Goal: Task Accomplishment & Management: Manage account settings

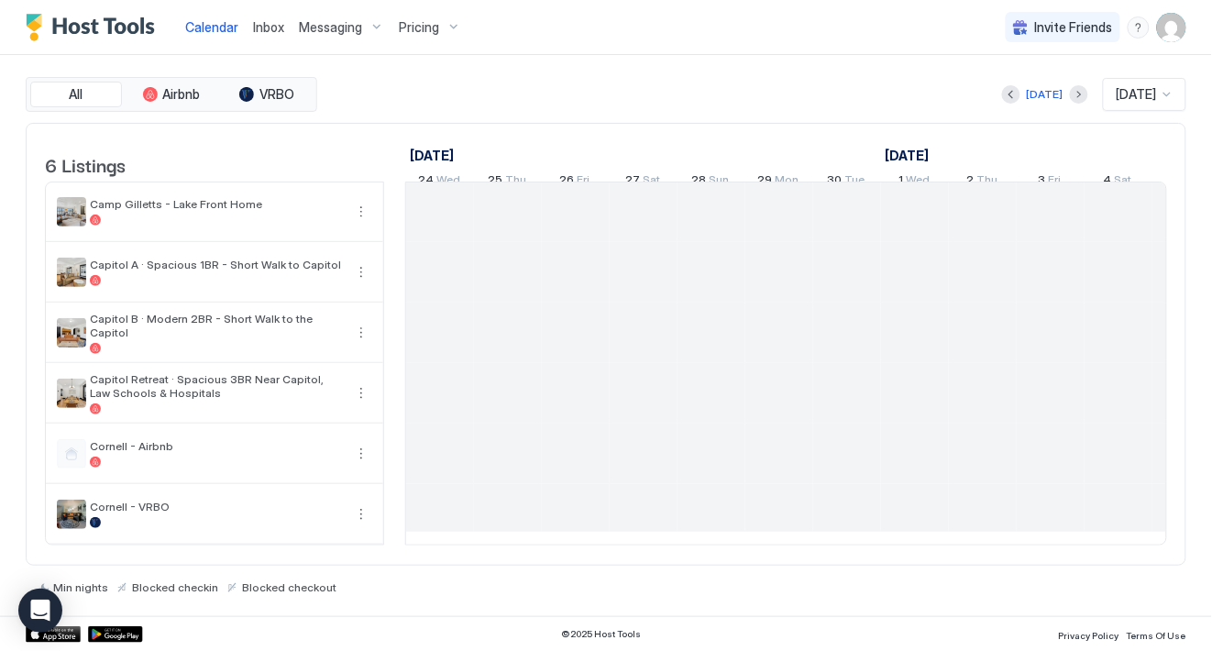
scroll to position [0, 1017]
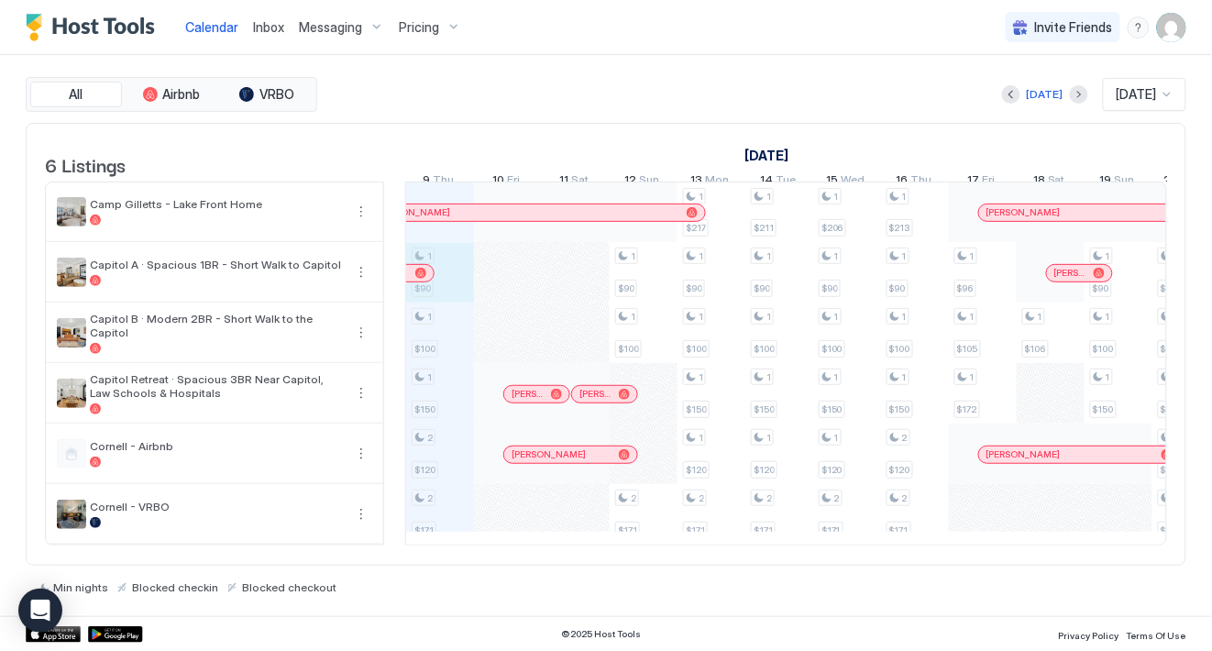
click at [417, 300] on div "1 $90 1 $100 1 $150 2 $120 2 $171 1 $90 1 $100 2 $171 1 $217 1 $90 1 $100 1 $15…" at bounding box center [1118, 363] width 3459 height 362
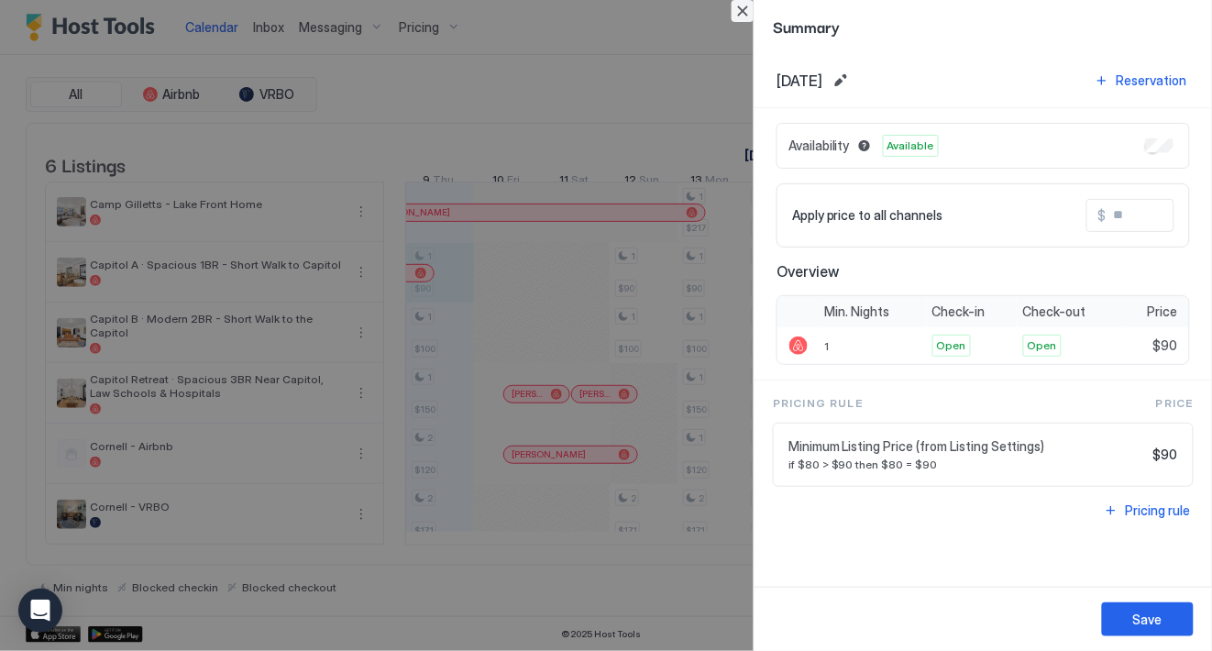
click at [742, 19] on button "Close" at bounding box center [742, 11] width 22 height 22
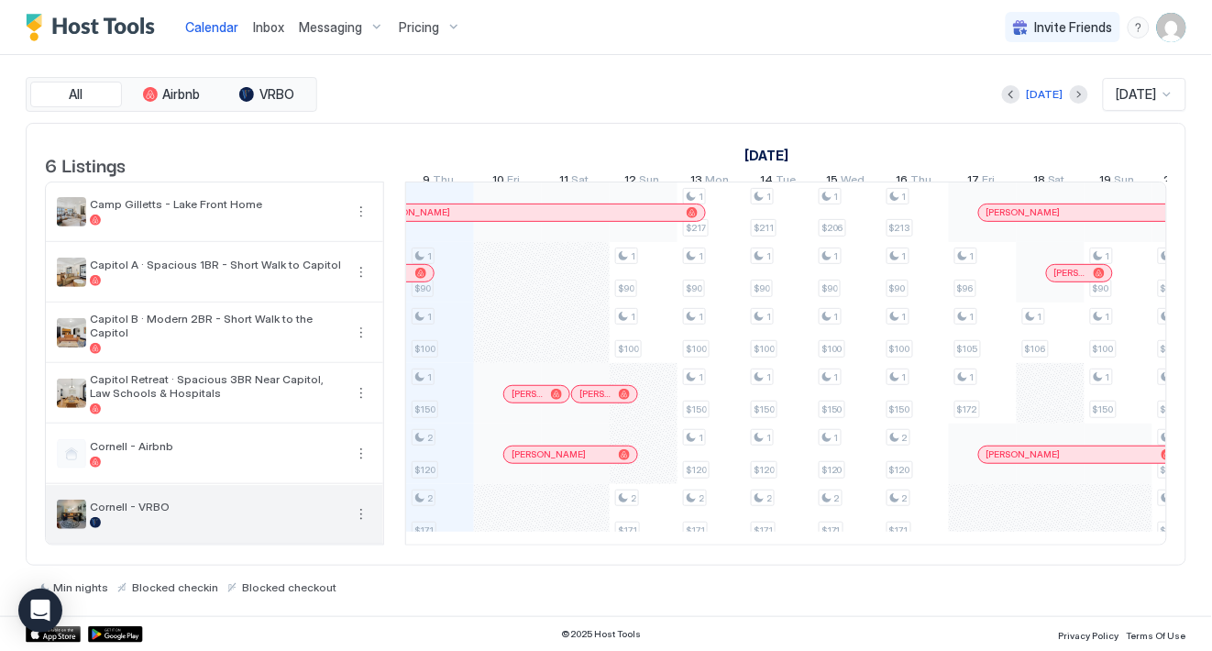
click at [261, 544] on div "Cornell - VRBO" at bounding box center [214, 514] width 337 height 59
click at [134, 513] on span "Cornell - VRBO" at bounding box center [216, 507] width 253 height 14
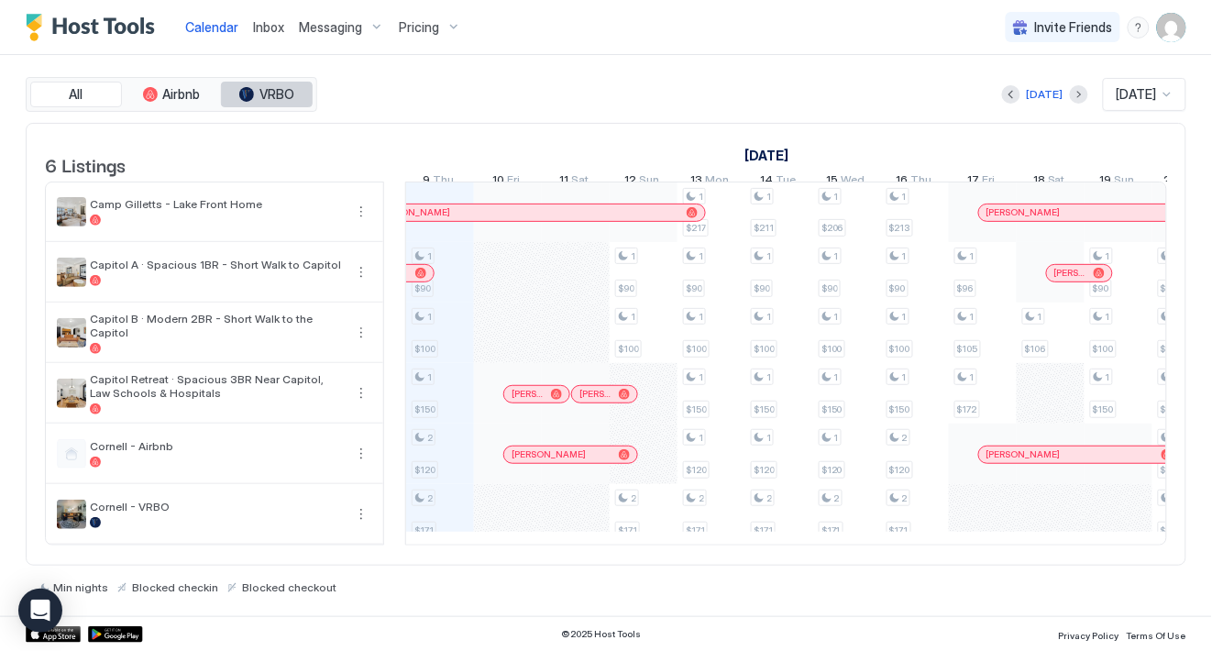
click at [253, 84] on button "VRBO" at bounding box center [267, 95] width 92 height 26
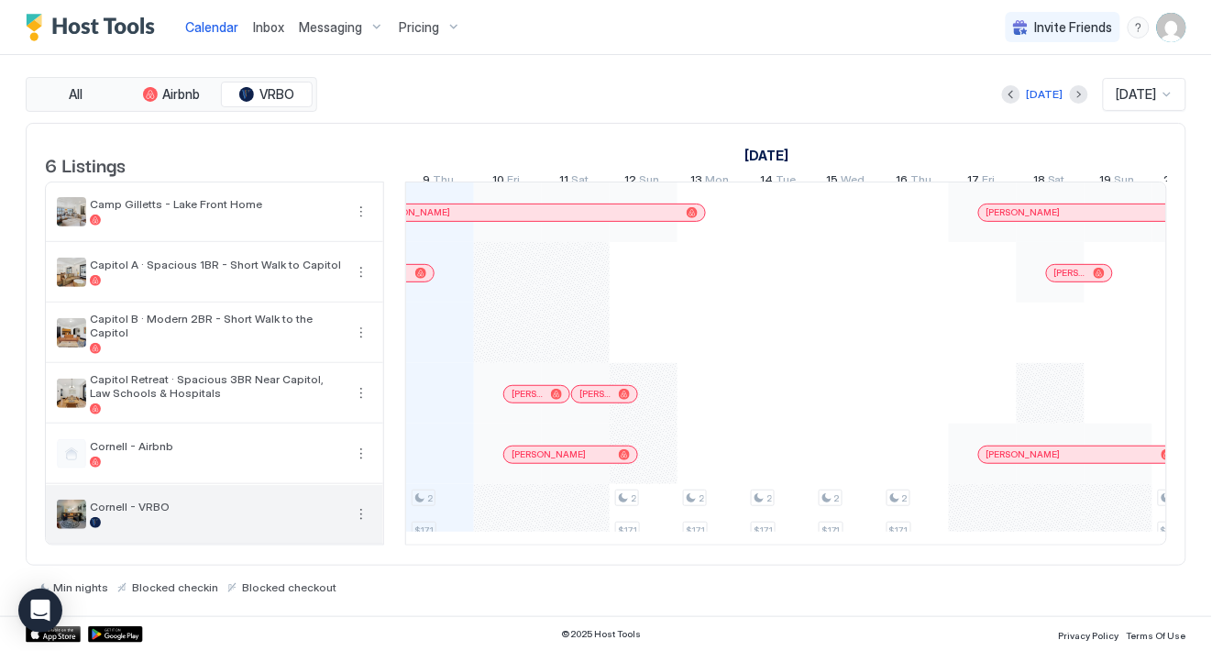
click at [112, 513] on span "Cornell - VRBO" at bounding box center [216, 507] width 253 height 14
click at [357, 525] on button "More options" at bounding box center [361, 514] width 22 height 22
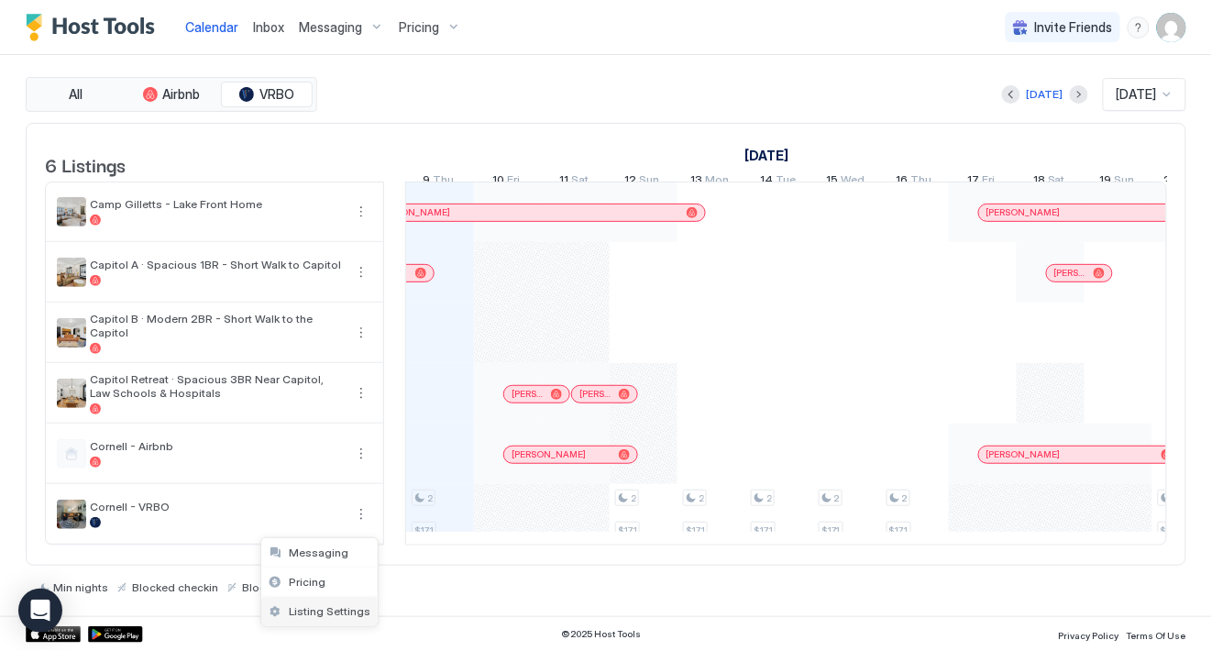
click at [325, 611] on span "Listing Settings" at bounding box center [330, 611] width 82 height 14
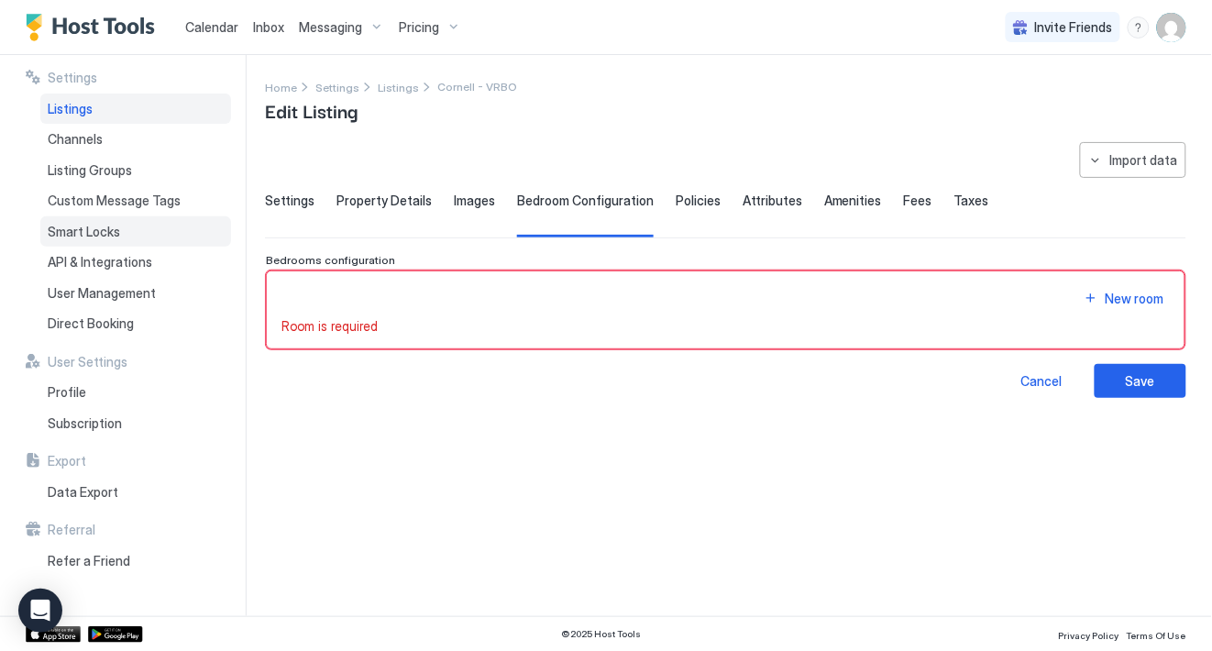
click at [94, 233] on span "Smart Locks" at bounding box center [84, 232] width 72 height 16
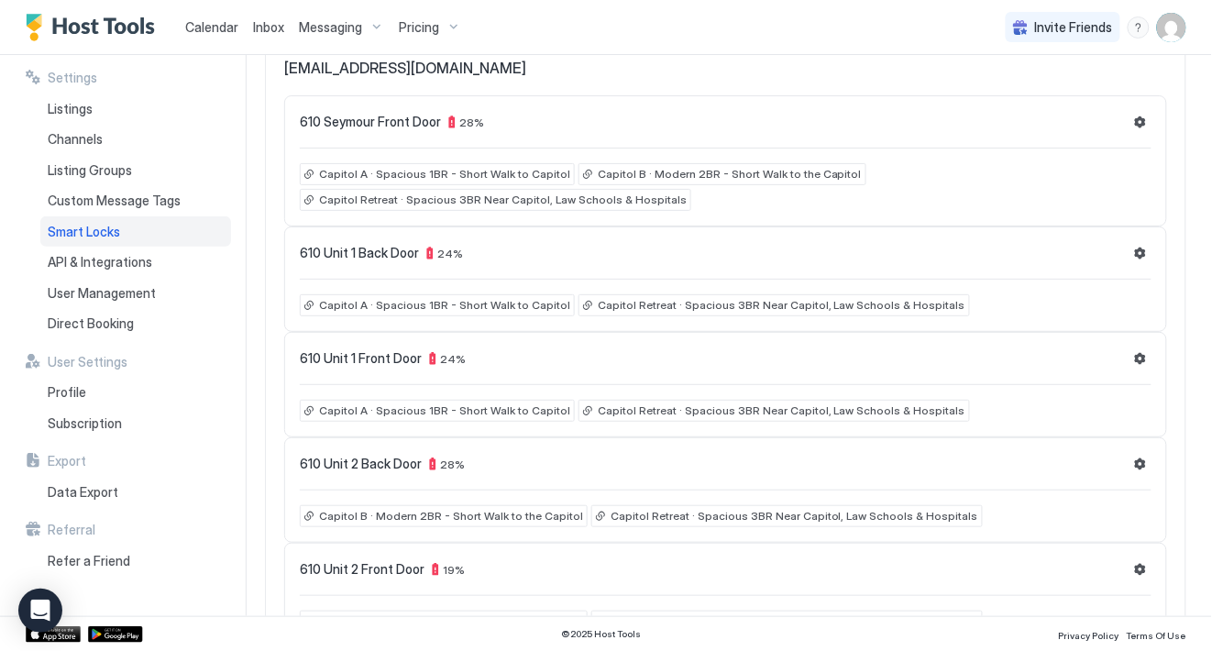
scroll to position [155, 0]
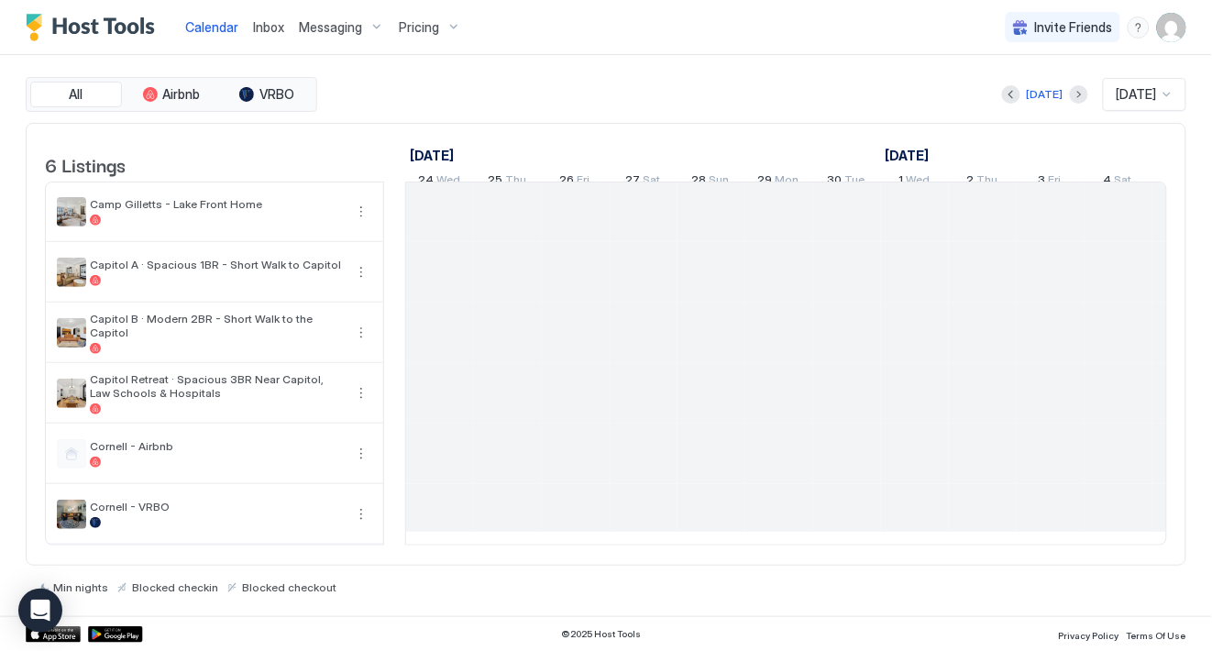
scroll to position [0, 1017]
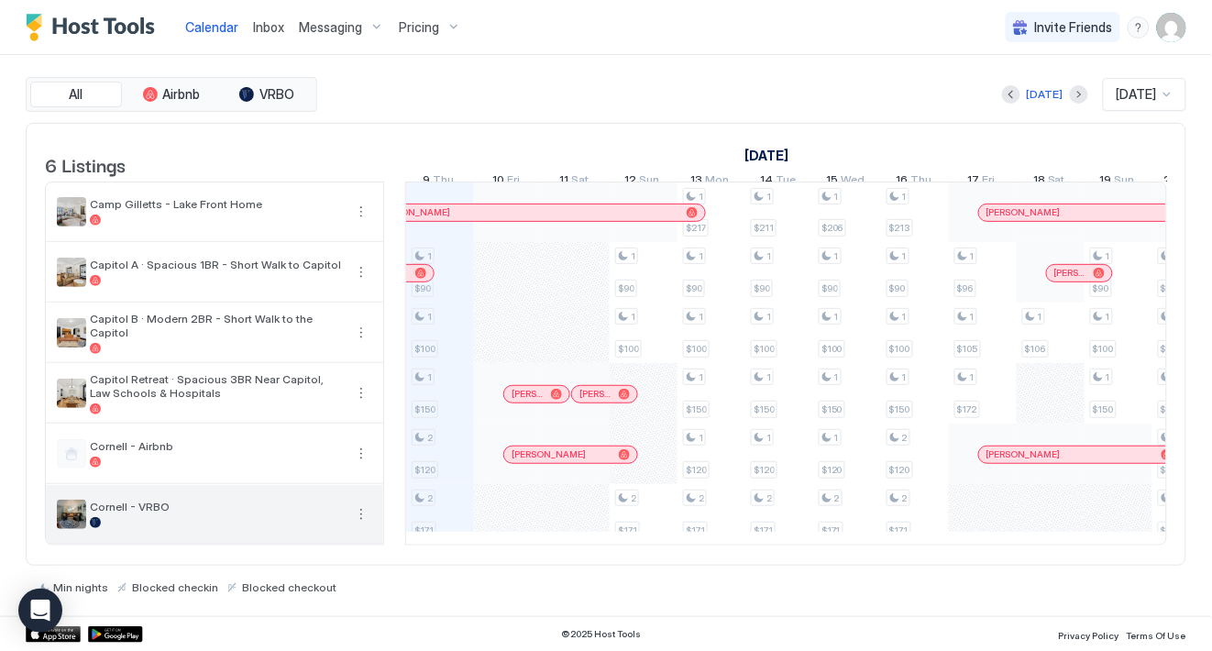
click at [364, 525] on button "More options" at bounding box center [361, 514] width 22 height 22
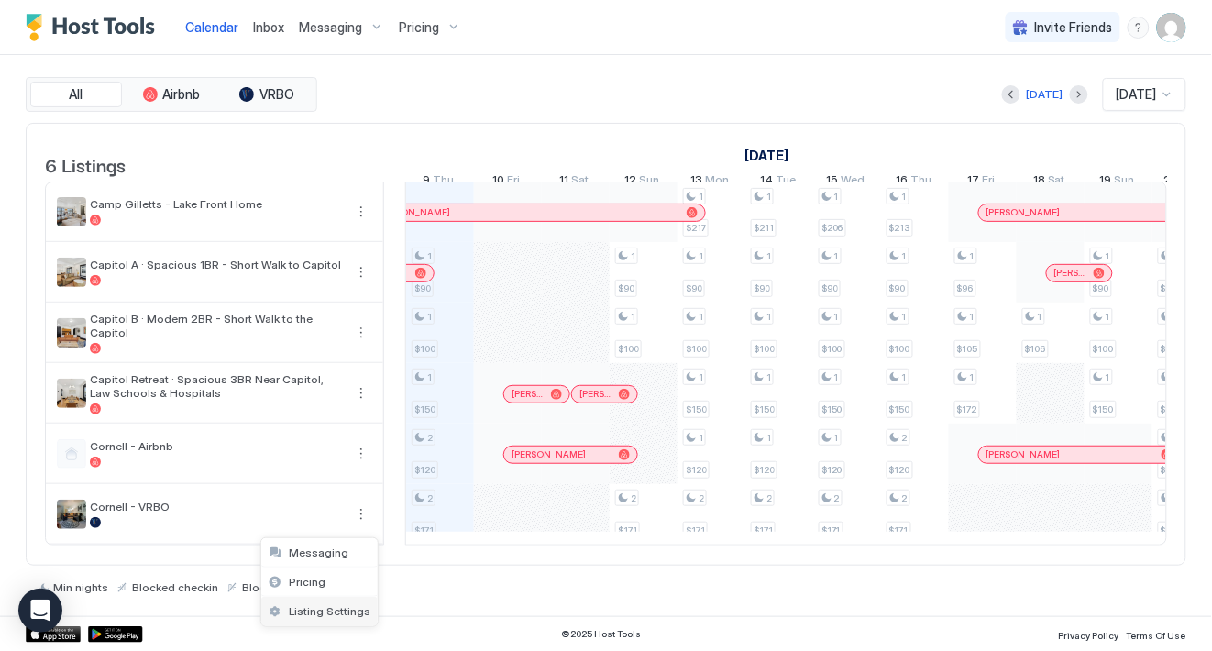
click at [331, 613] on span "Listing Settings" at bounding box center [330, 611] width 82 height 14
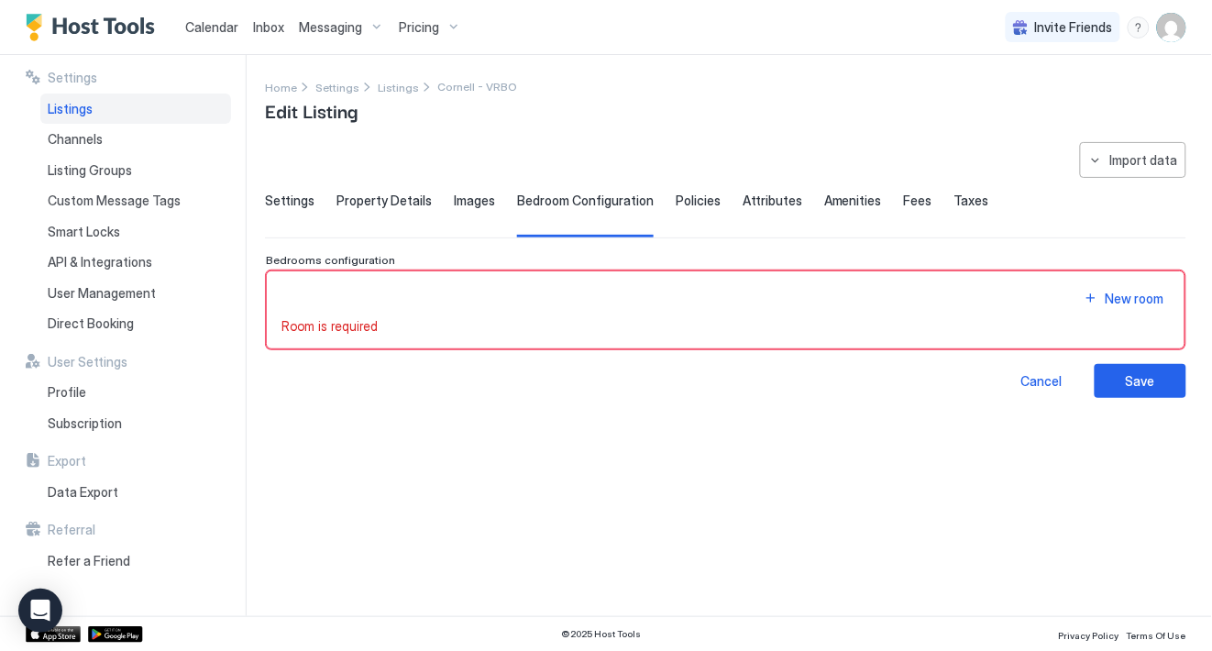
click at [395, 211] on div "Property Details" at bounding box center [383, 214] width 95 height 45
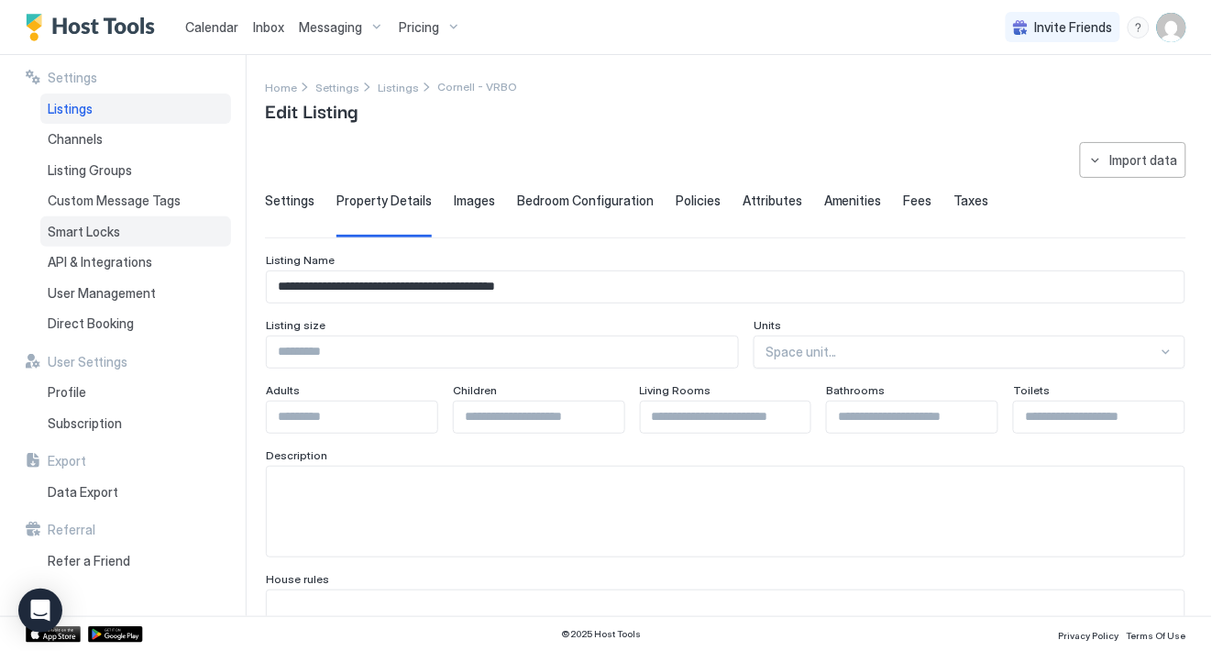
click at [126, 231] on div "Smart Locks" at bounding box center [135, 231] width 191 height 31
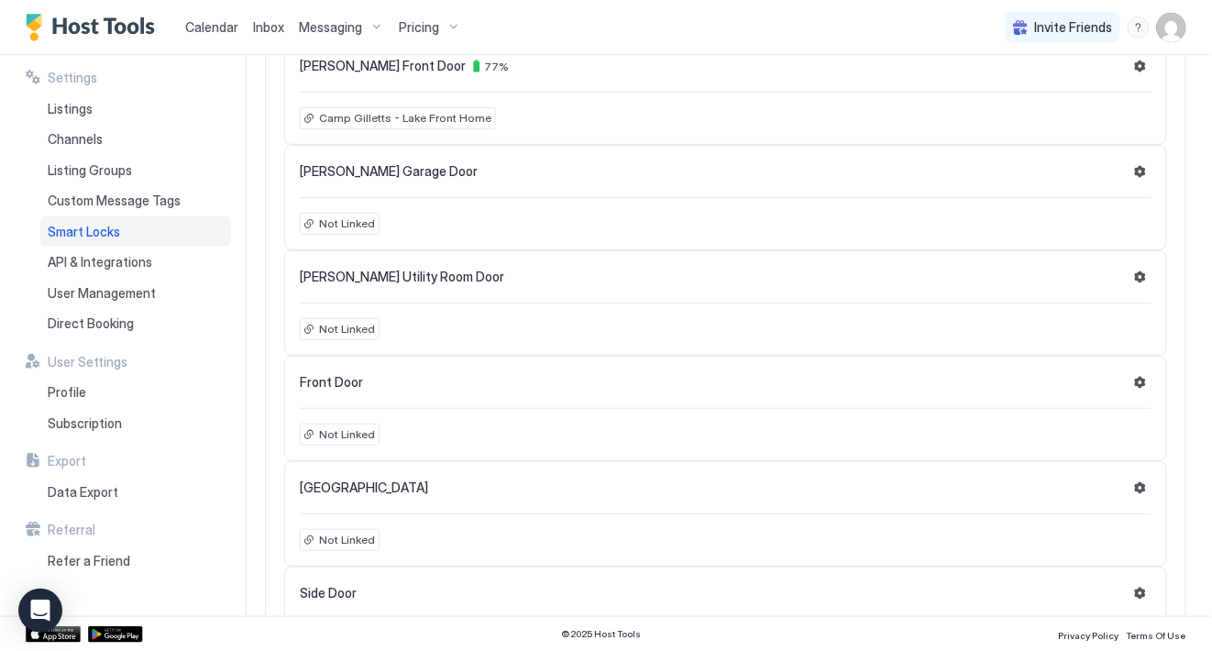
scroll to position [963, 0]
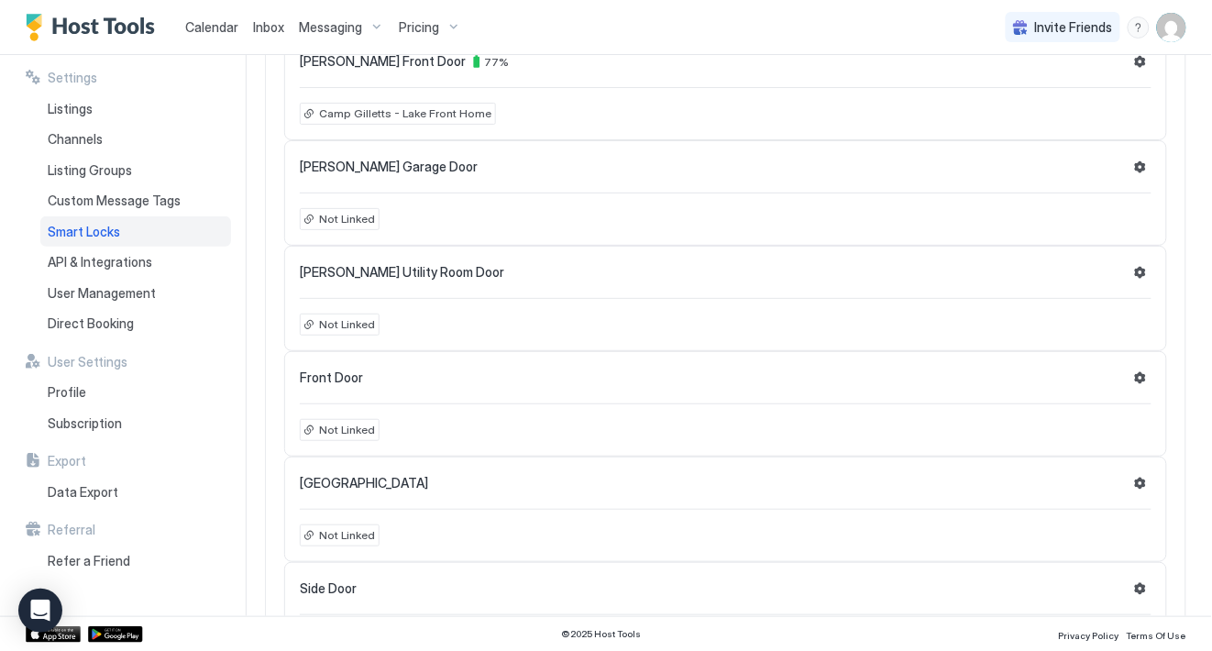
click at [215, 28] on span "Calendar" at bounding box center [211, 27] width 53 height 16
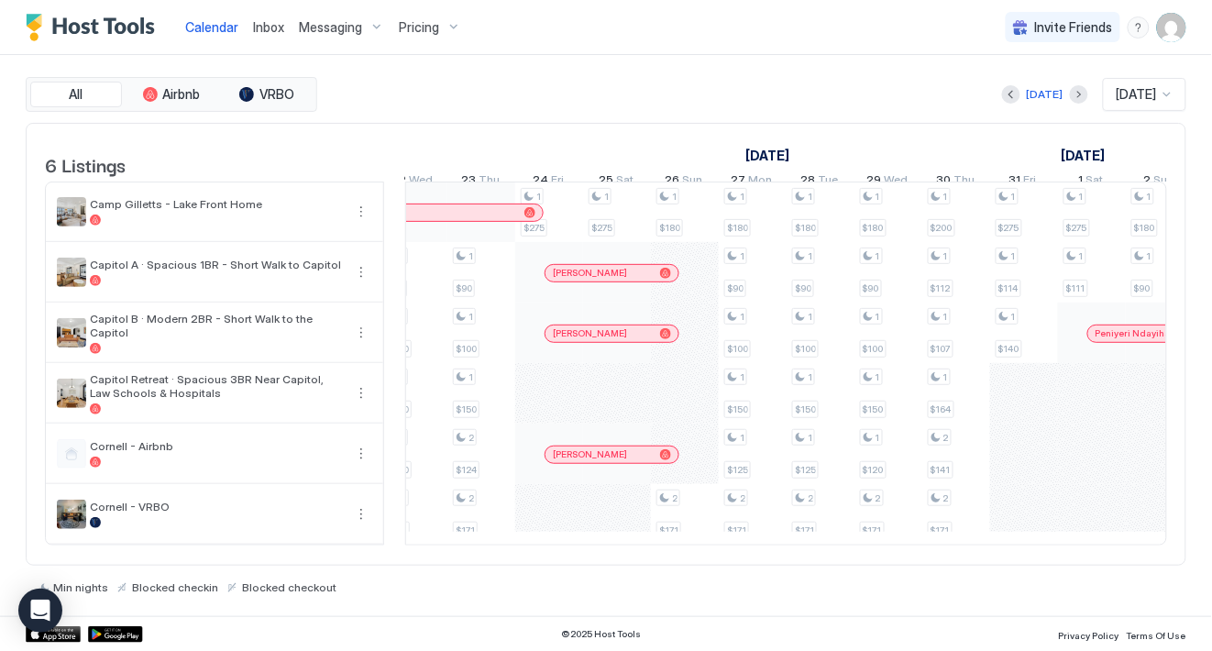
scroll to position [0, 1957]
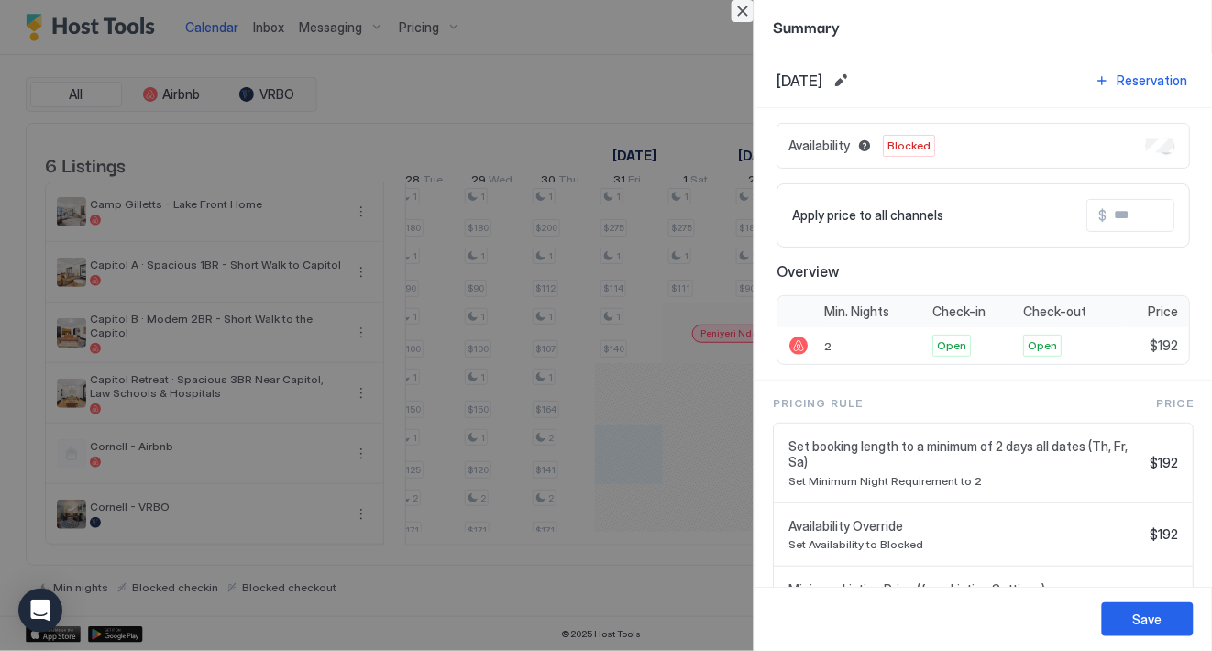
click at [742, 13] on button "Close" at bounding box center [742, 11] width 22 height 22
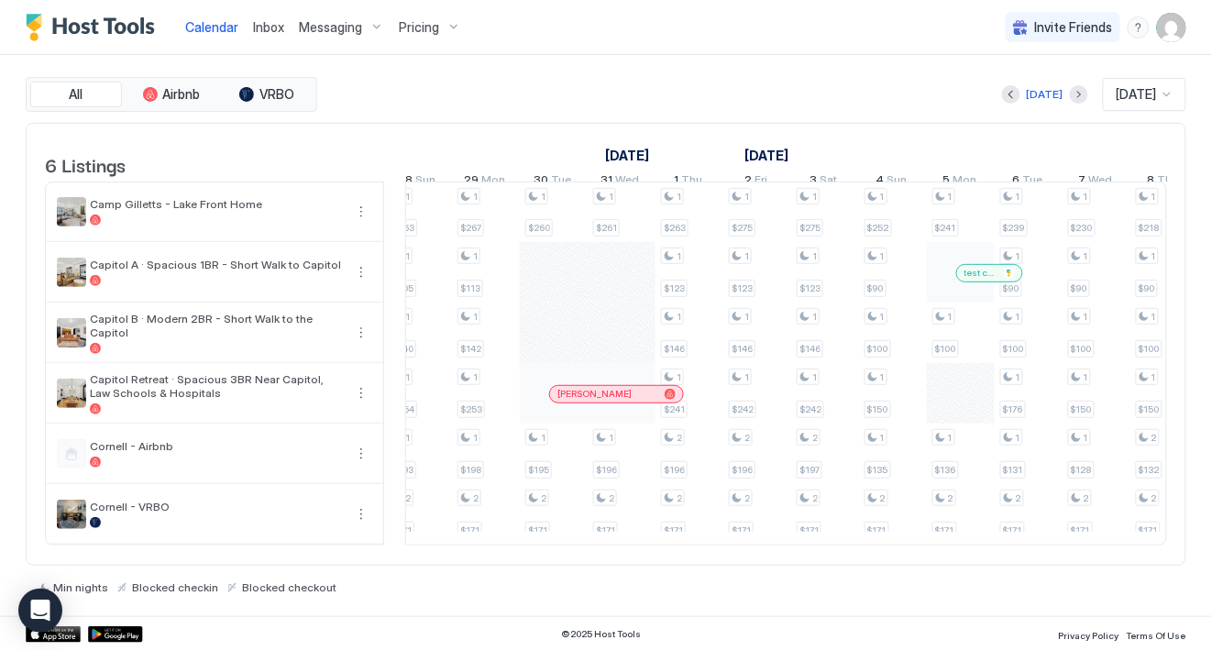
click at [997, 279] on div "test code" at bounding box center [989, 273] width 50 height 12
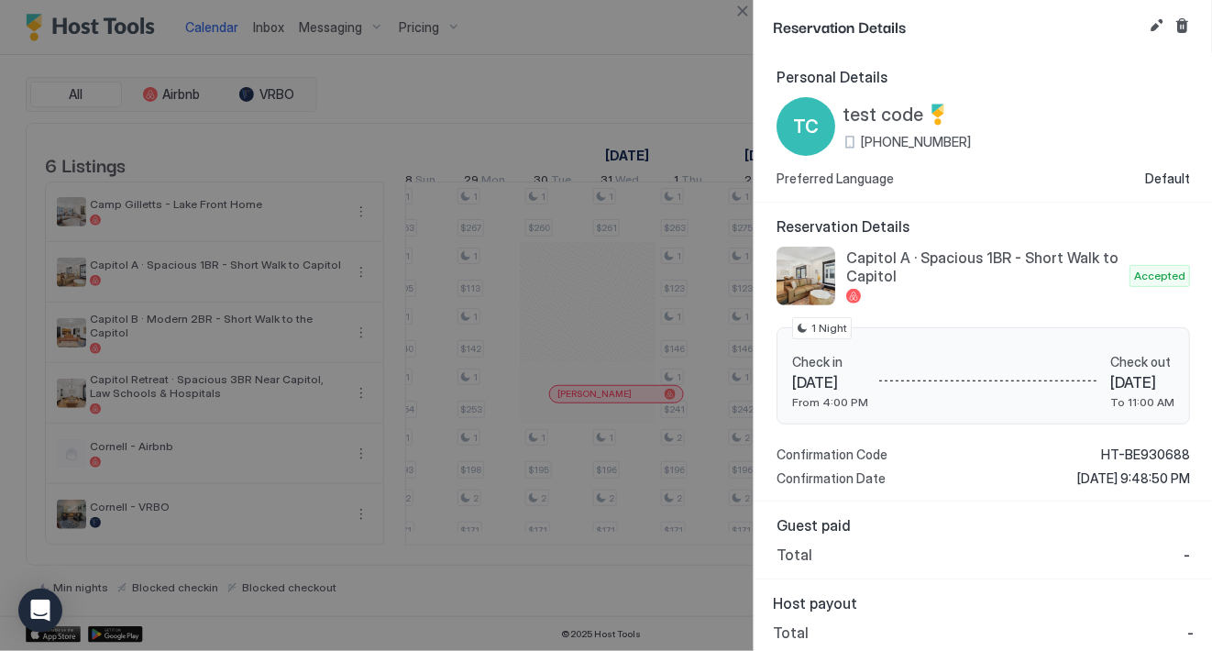
click at [668, 85] on div at bounding box center [606, 325] width 1212 height 651
click at [746, 6] on button "Close" at bounding box center [742, 11] width 22 height 22
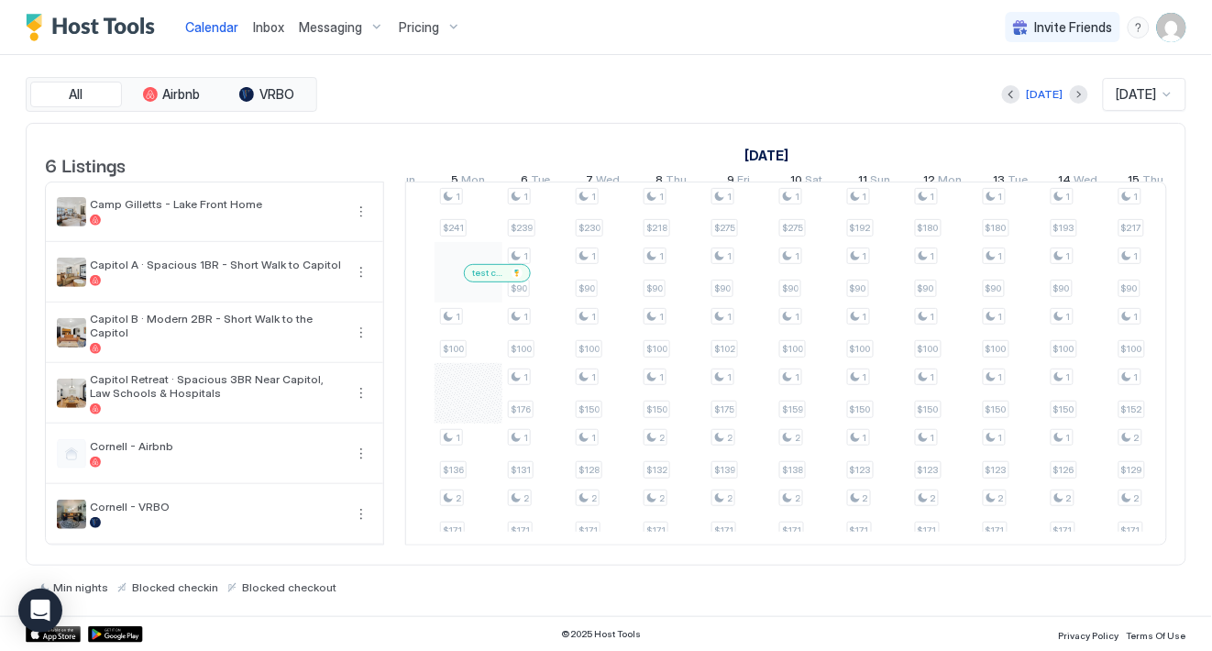
scroll to position [0, 1274]
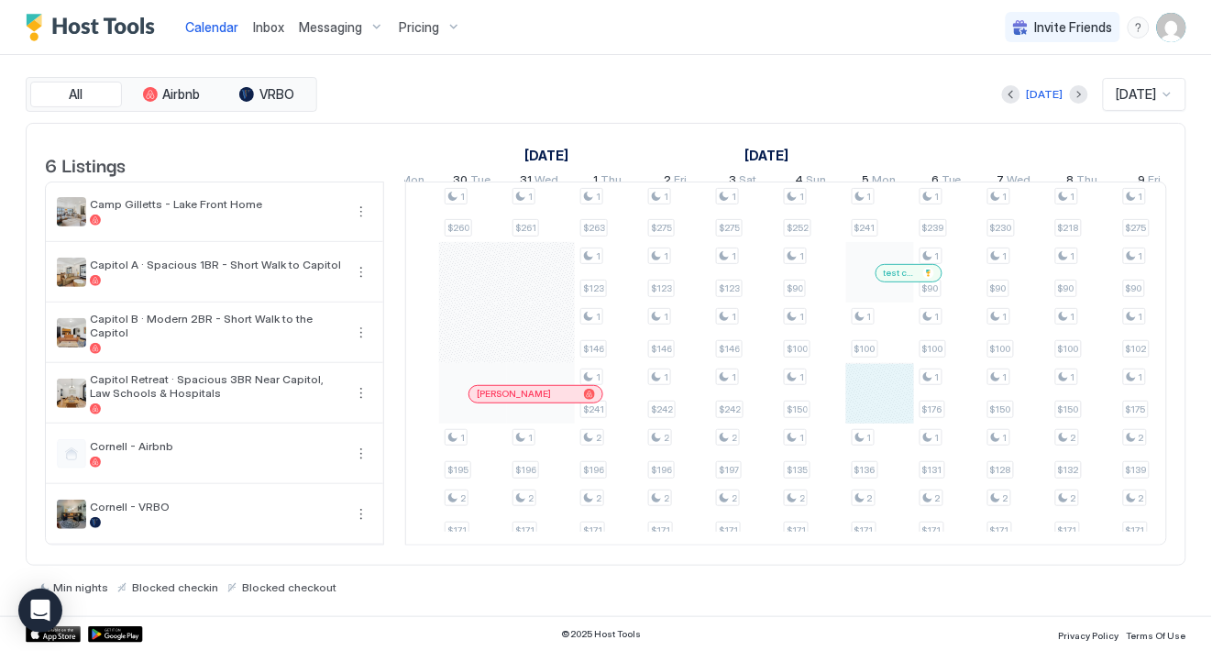
click at [864, 410] on div "1 $275 1 $95 1 $117 1 $211 1 $180 1 $90 1 $101 1 $163 1 $180 1 $90 1 $100 1 $15…" at bounding box center [1015, 363] width 3459 height 362
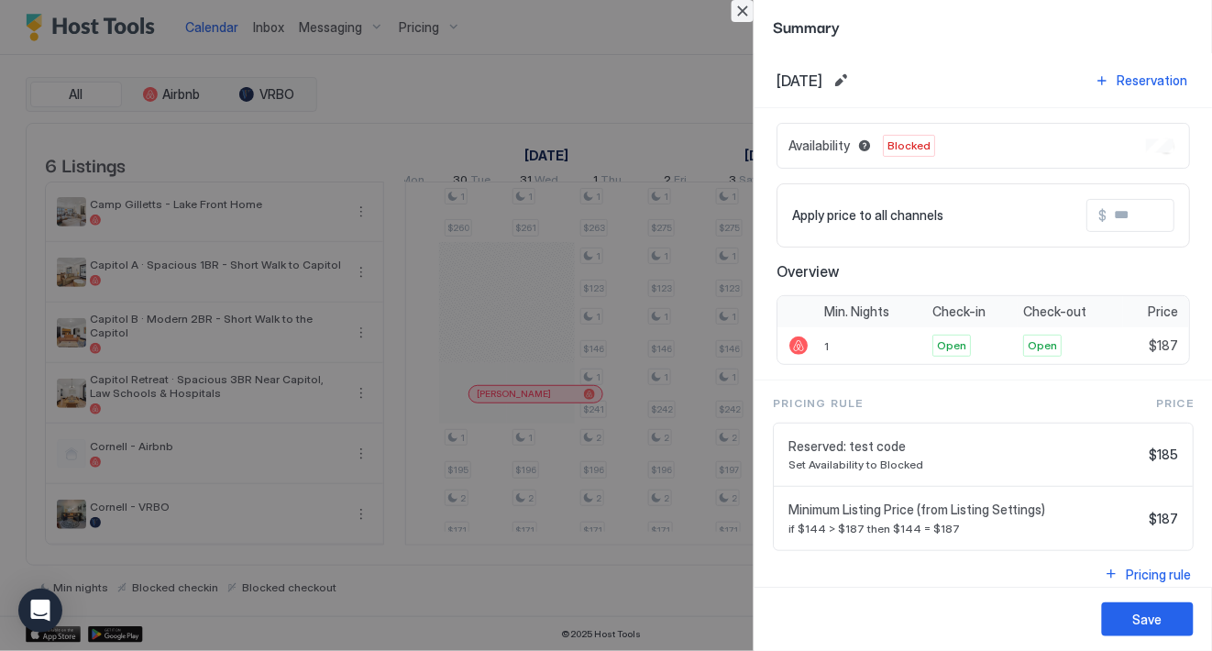
click at [743, 2] on button "Close" at bounding box center [742, 11] width 22 height 22
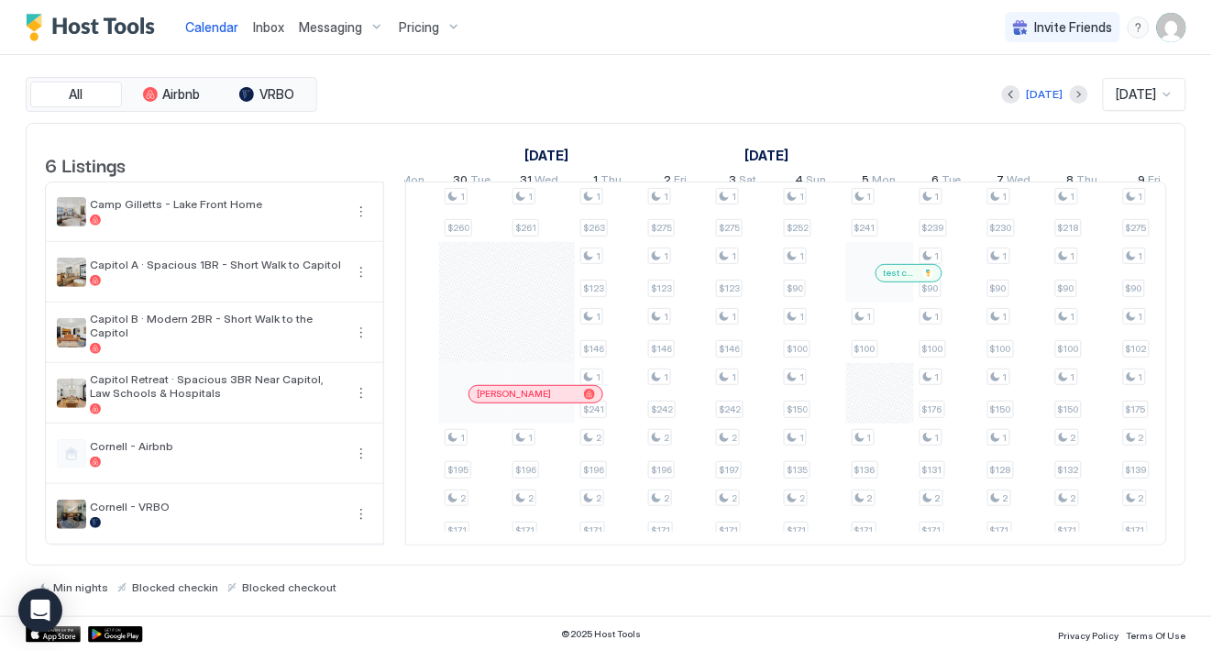
click at [893, 279] on span "test code" at bounding box center [900, 273] width 32 height 12
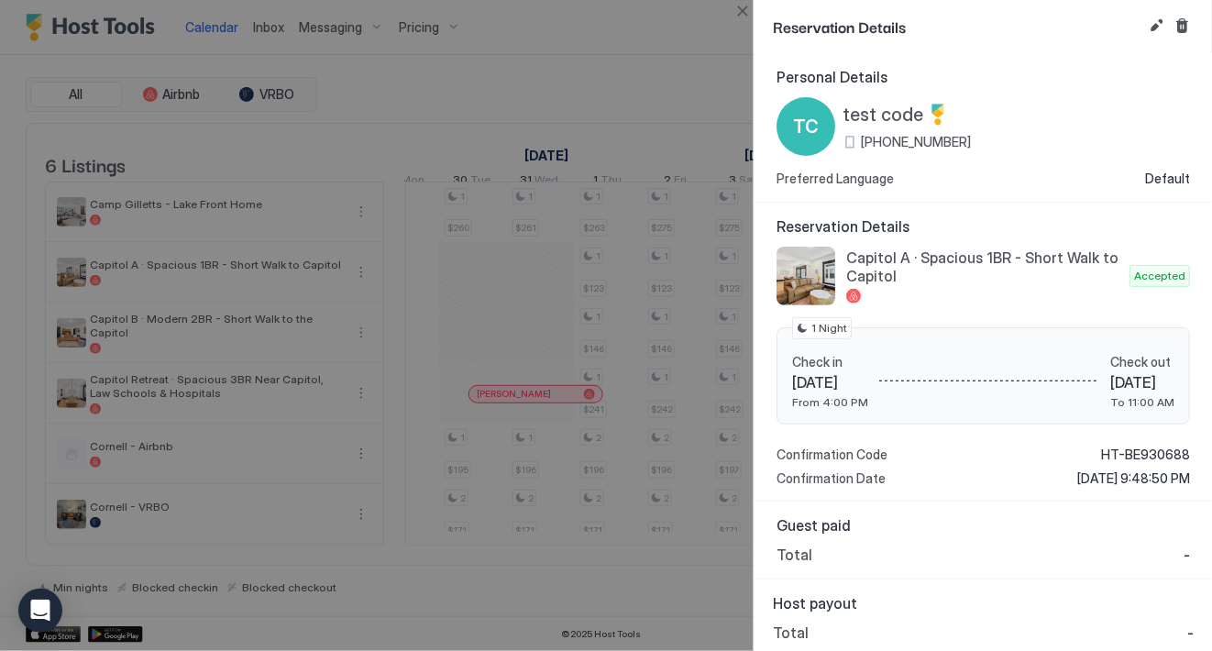
click at [992, 253] on span "Capitol A · Spacious 1BR - Short Walk to Capitol" at bounding box center [984, 266] width 276 height 37
click at [1187, 29] on button "Cancel reservation" at bounding box center [1182, 26] width 22 height 22
